Goal: Task Accomplishment & Management: Manage account settings

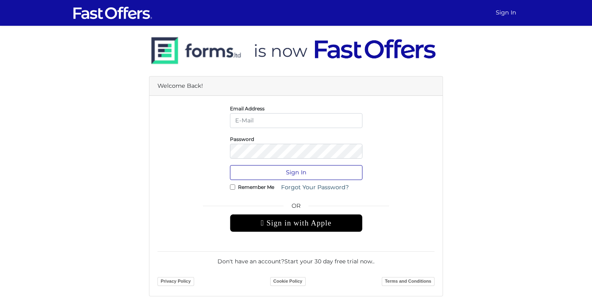
type input "Allie@condos.ca"
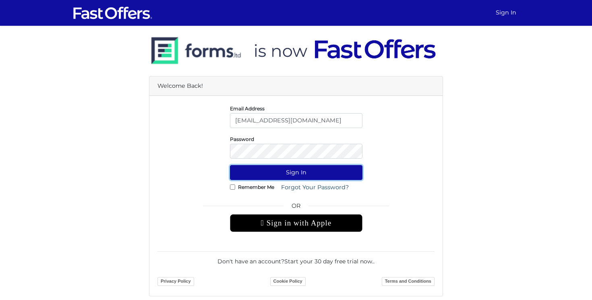
click at [278, 173] on button "Sign In" at bounding box center [296, 172] width 132 height 15
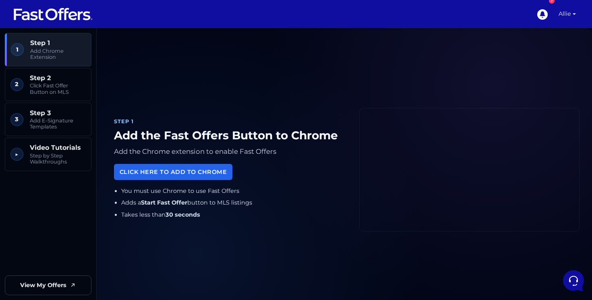
click at [567, 15] on link "Allie" at bounding box center [567, 14] width 24 height 28
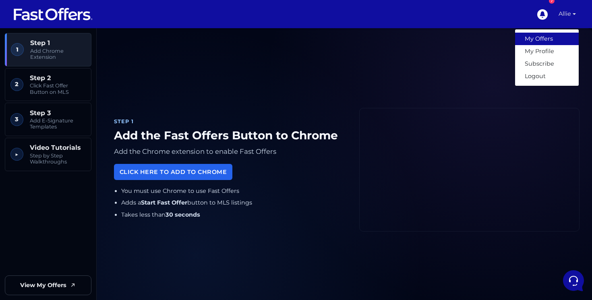
click at [553, 38] on link "My Offers" at bounding box center [547, 39] width 64 height 12
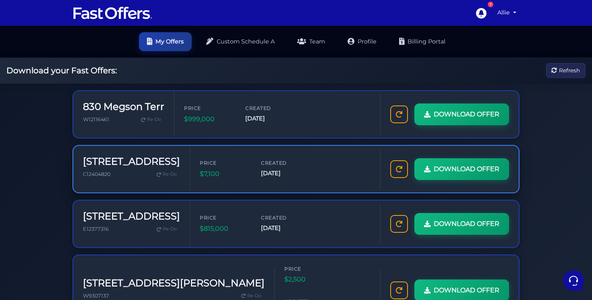
click at [124, 160] on h3 "131 Pears Ave" at bounding box center [131, 162] width 97 height 12
click at [166, 42] on link "My Offers" at bounding box center [165, 40] width 53 height 19
